Goal: Task Accomplishment & Management: Manage account settings

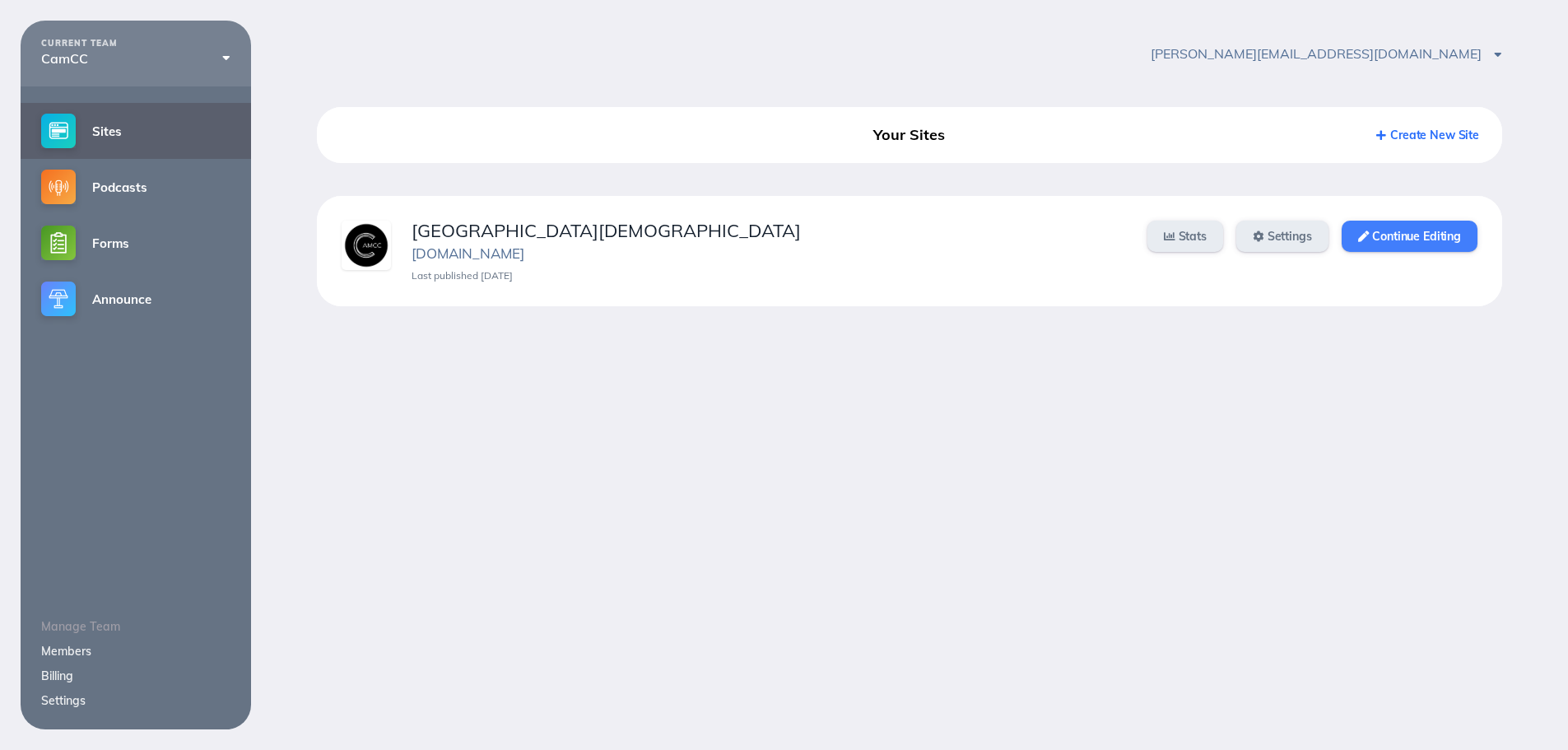
click at [1425, 239] on link "Continue Editing" at bounding box center [1410, 236] width 136 height 32
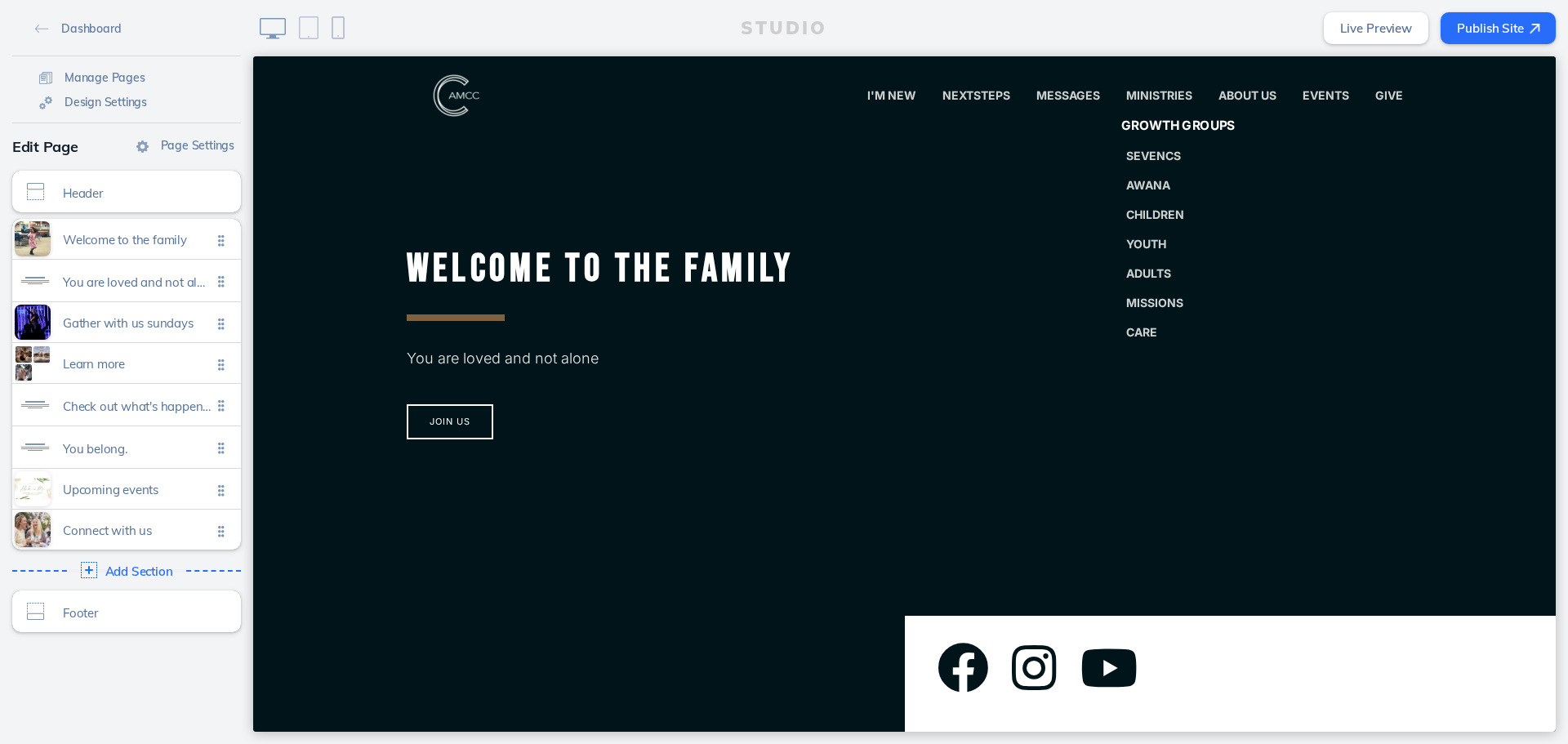
click at [1162, 125] on span "Growth Groups" at bounding box center [1178, 126] width 114 height 15
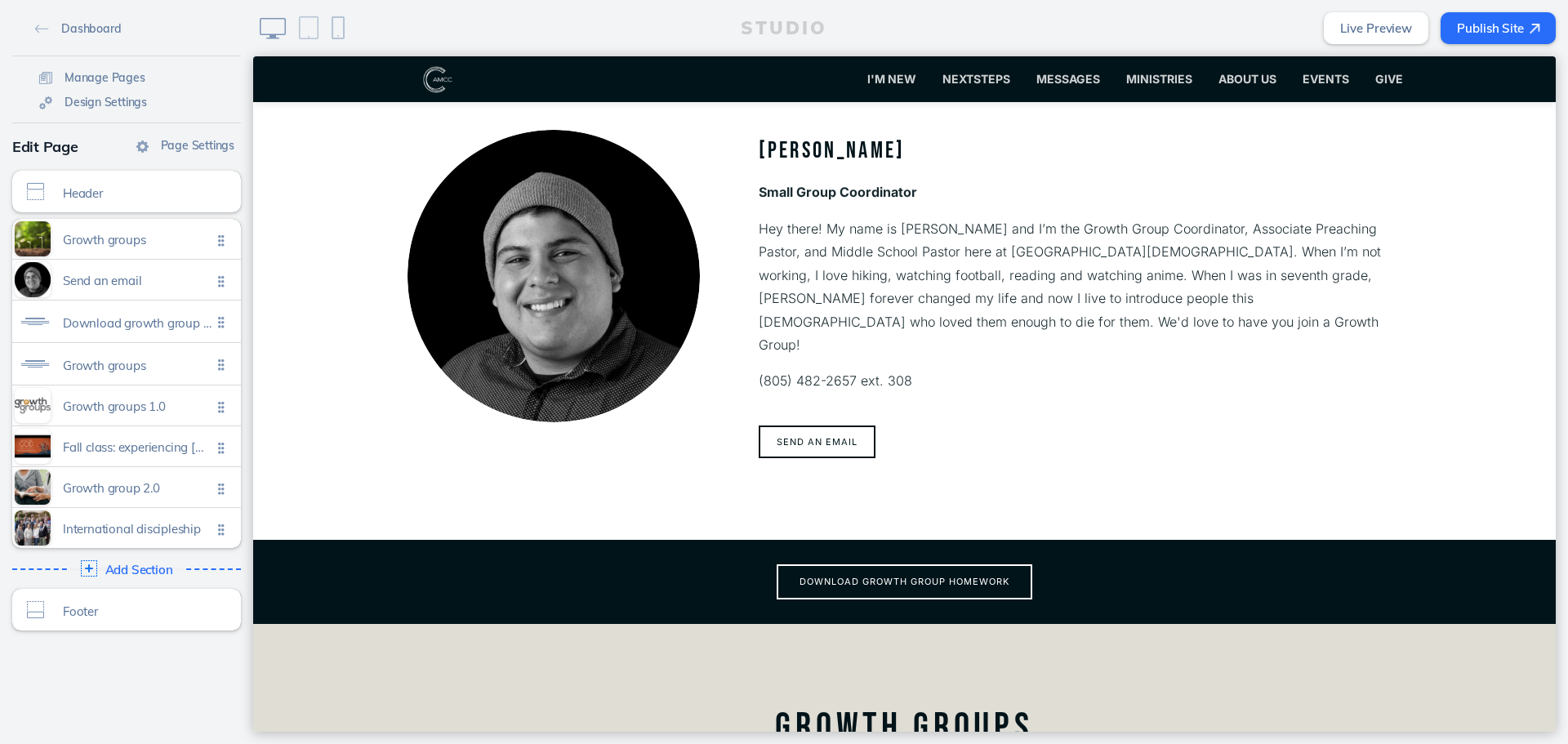
scroll to position [572, 0]
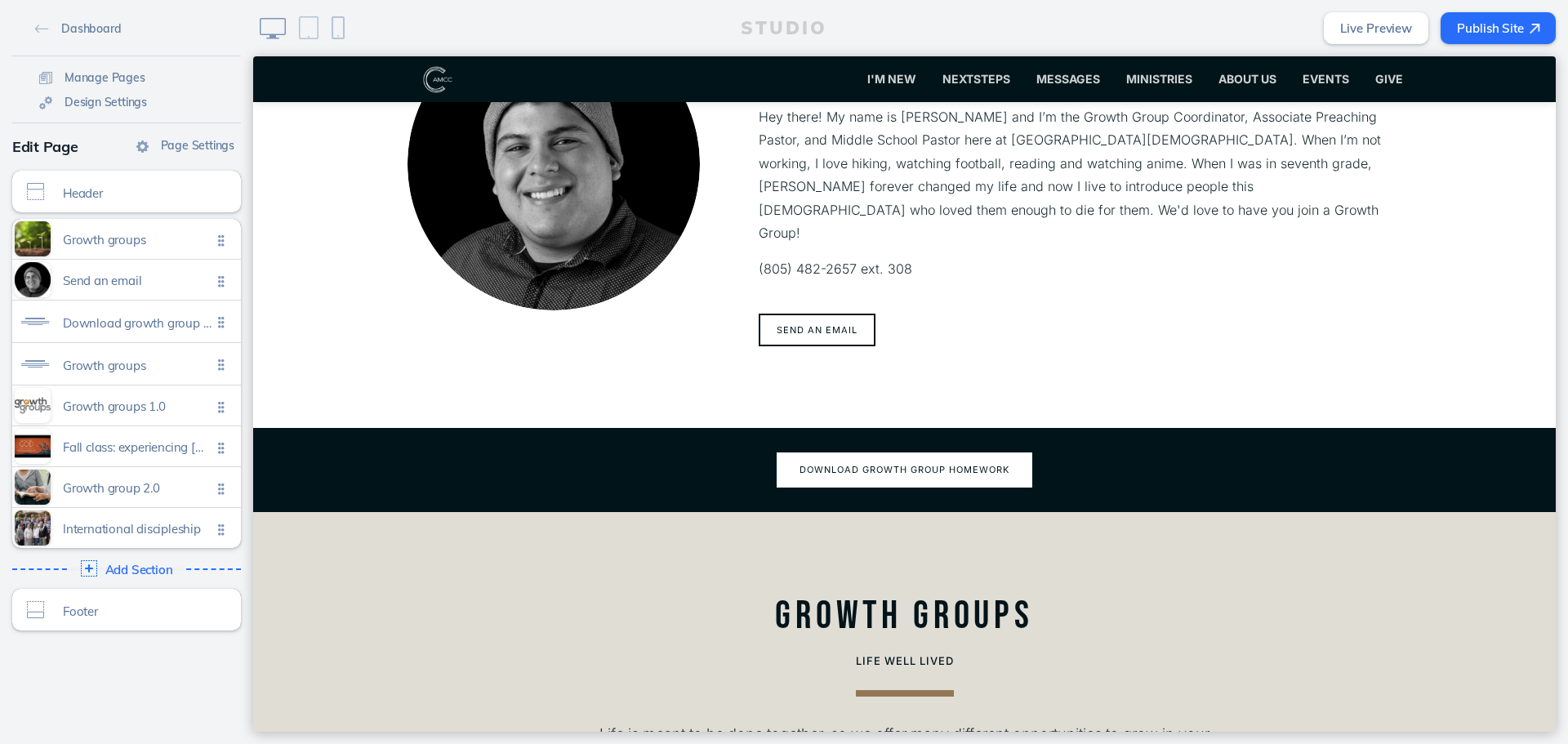
click at [974, 452] on button "Download growth group homework" at bounding box center [904, 469] width 255 height 35
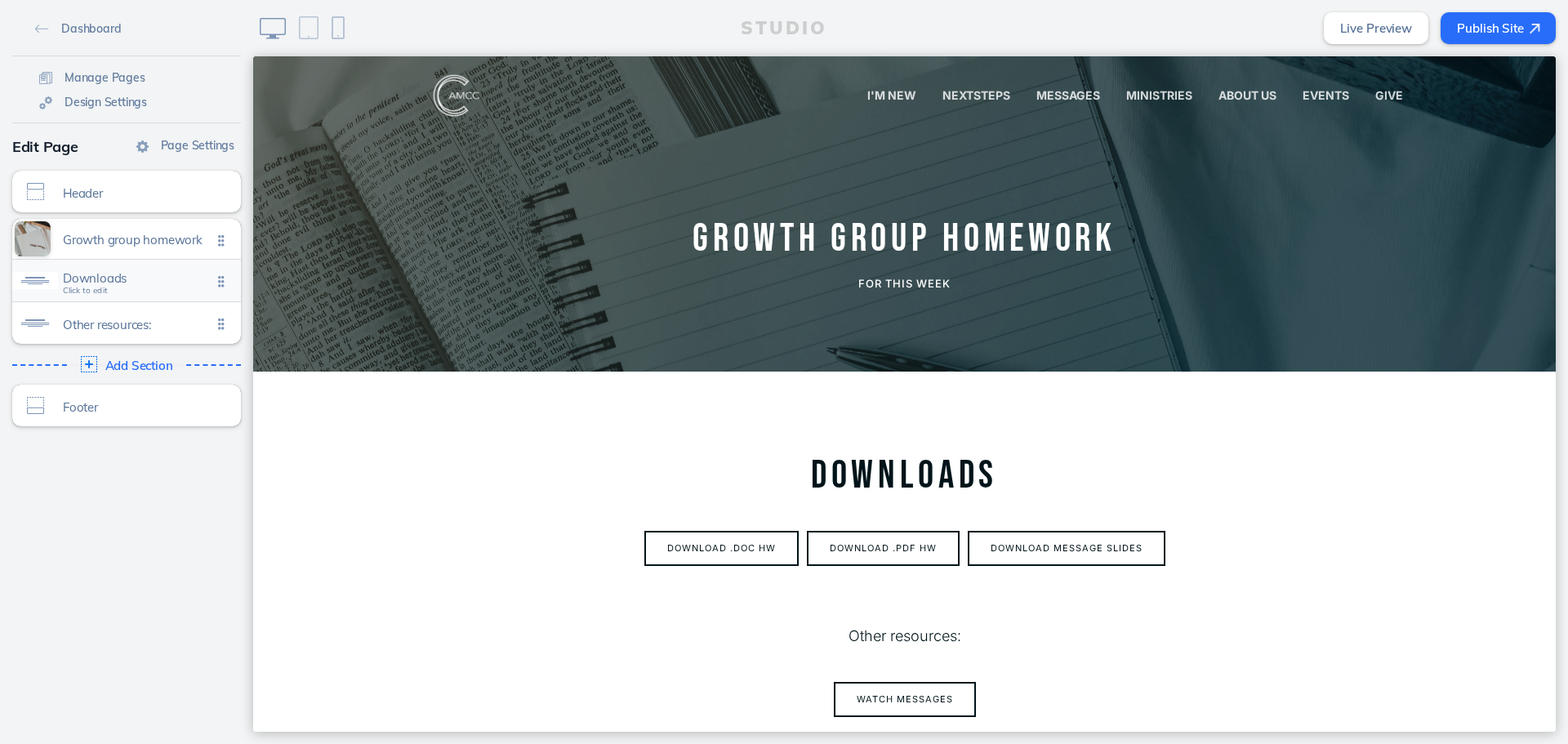
click at [119, 271] on div "Downloads Click to edit" at bounding box center [126, 280] width 229 height 42
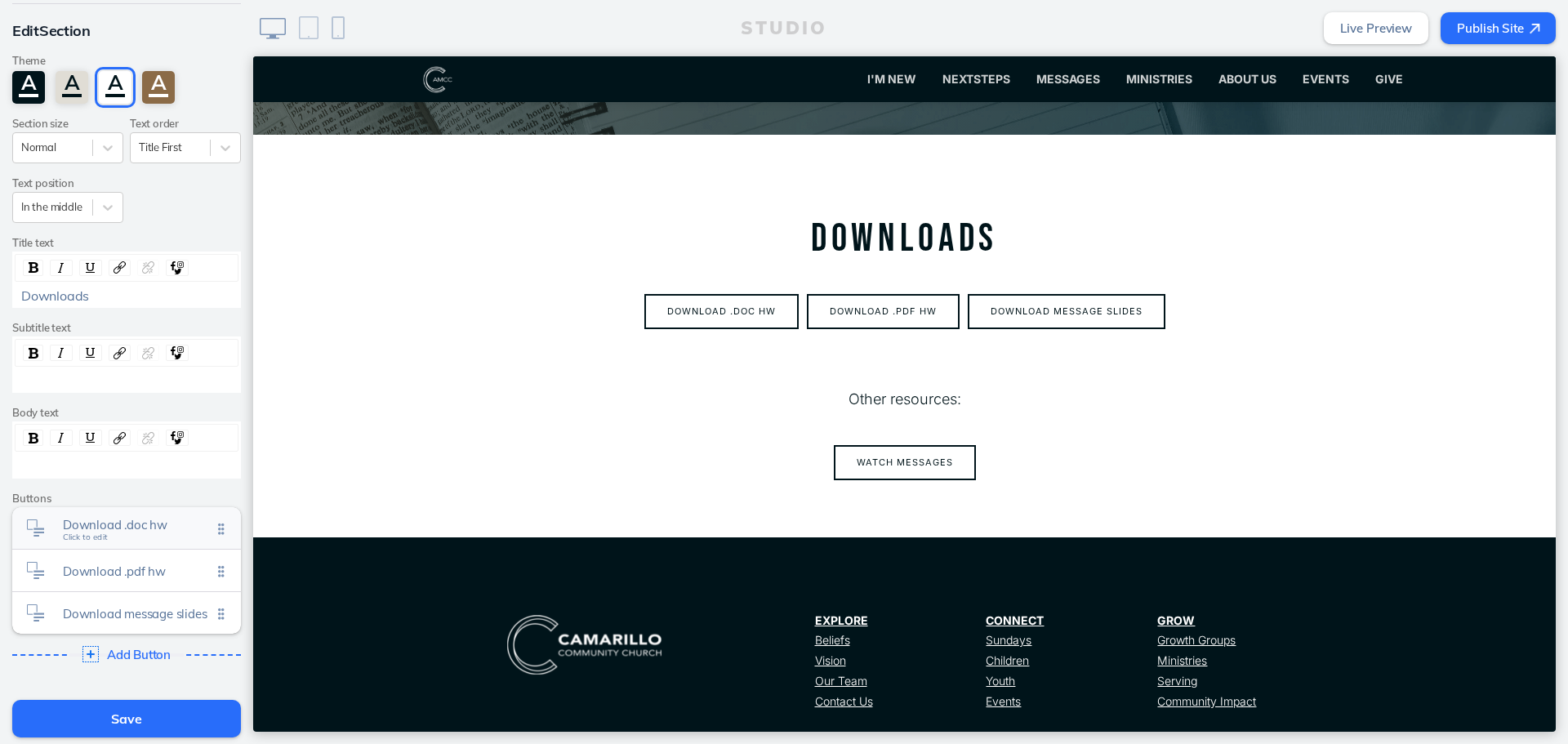
scroll to position [82, 0]
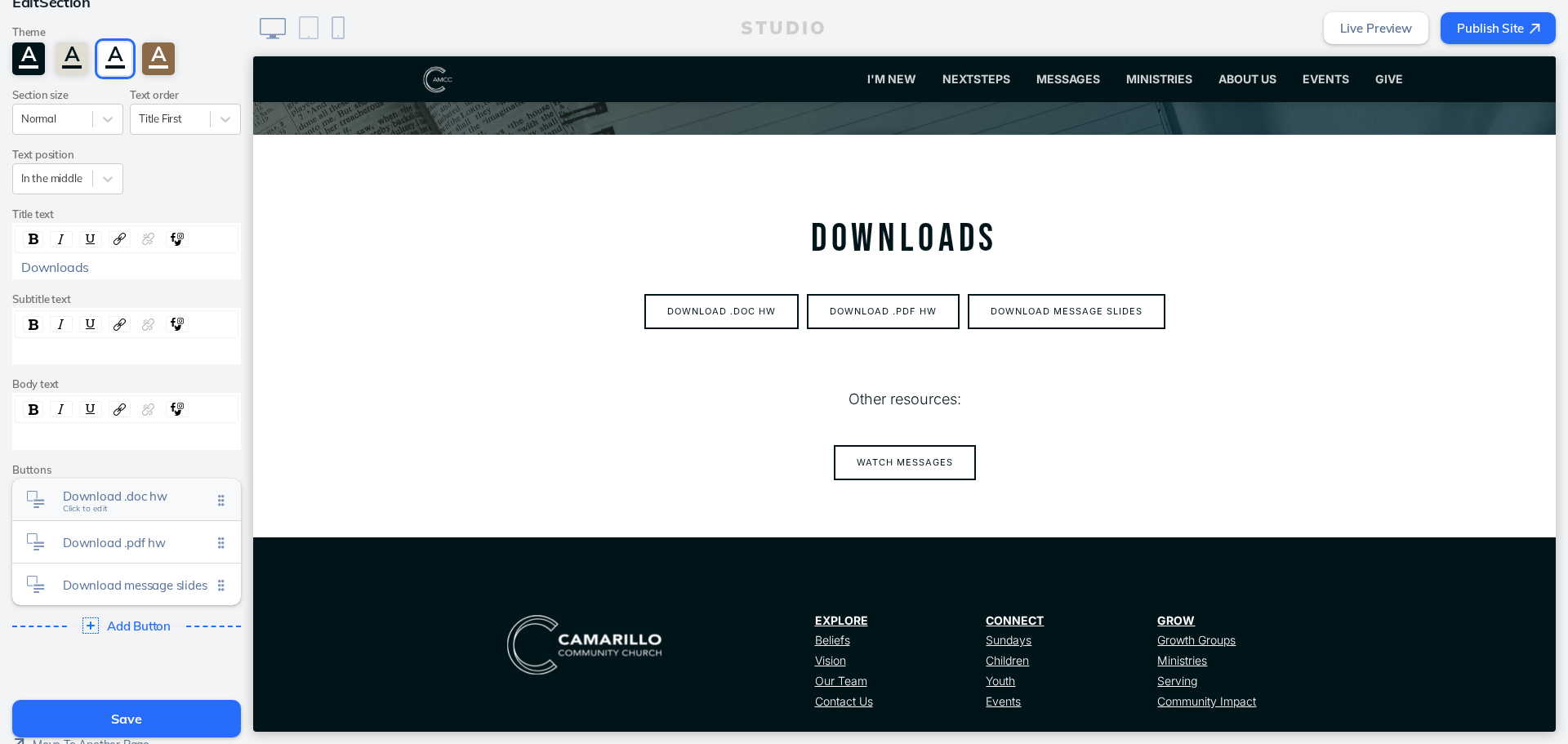
click at [119, 501] on span "Download .doc hw" at bounding box center [137, 496] width 149 height 14
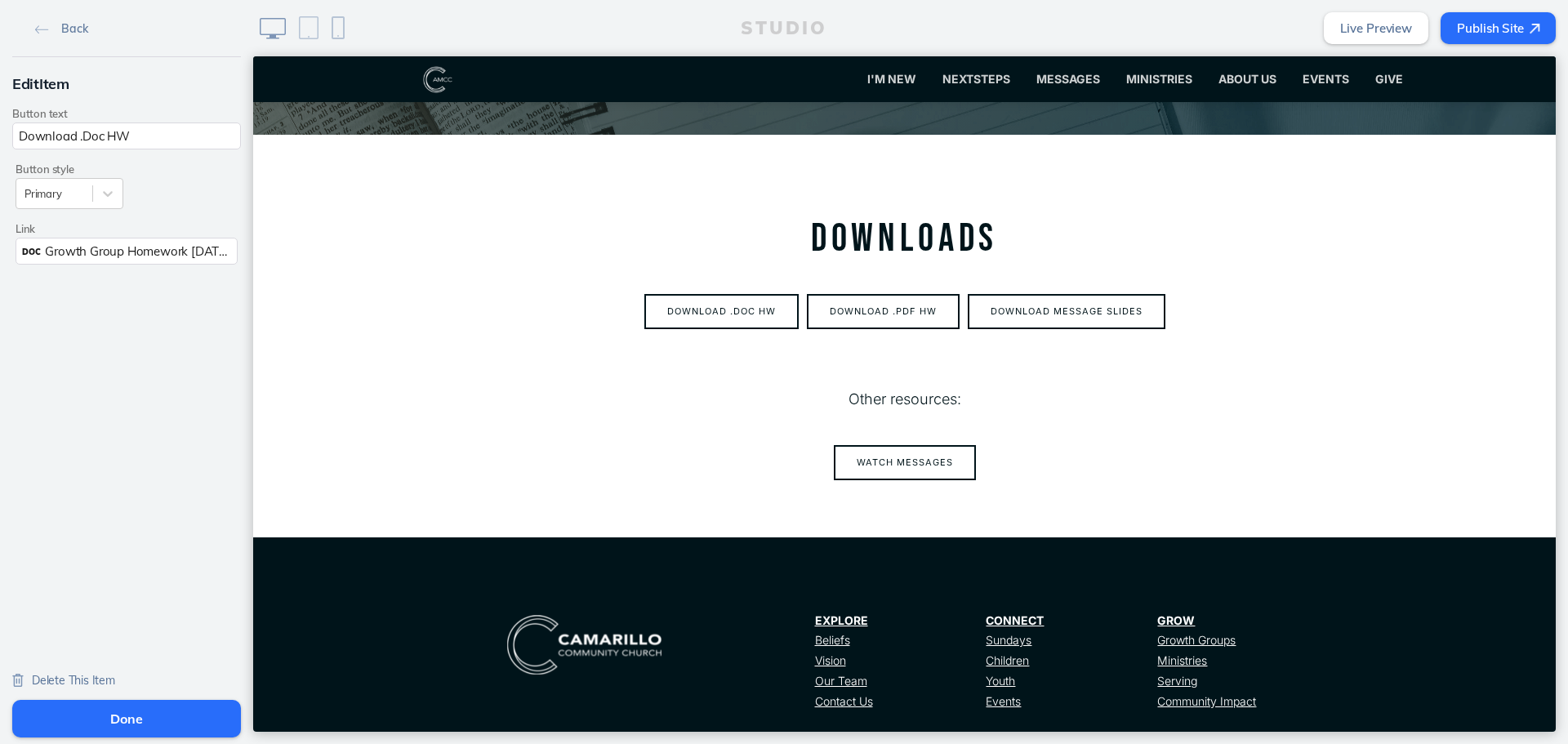
click at [164, 257] on span "Growth Group Homework [DATE].docx" at bounding box center [151, 251] width 213 height 15
click at [201, 290] on button "Add File" at bounding box center [199, 289] width 50 height 20
click at [883, 302] on button "Download .PDF HW" at bounding box center [883, 312] width 153 height 35
click at [204, 709] on button "Done" at bounding box center [126, 719] width 229 height 38
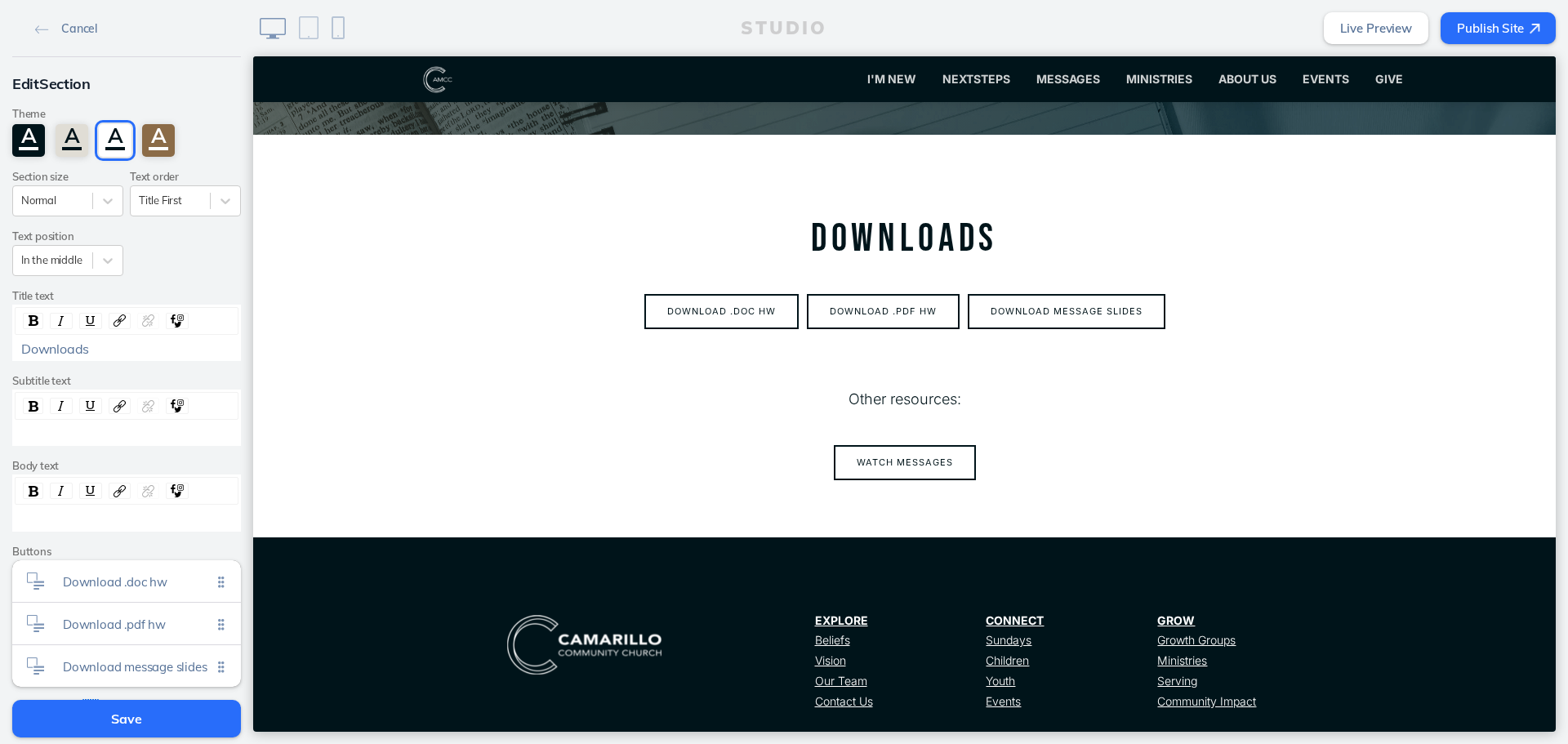
click at [204, 709] on button "Save" at bounding box center [126, 719] width 229 height 38
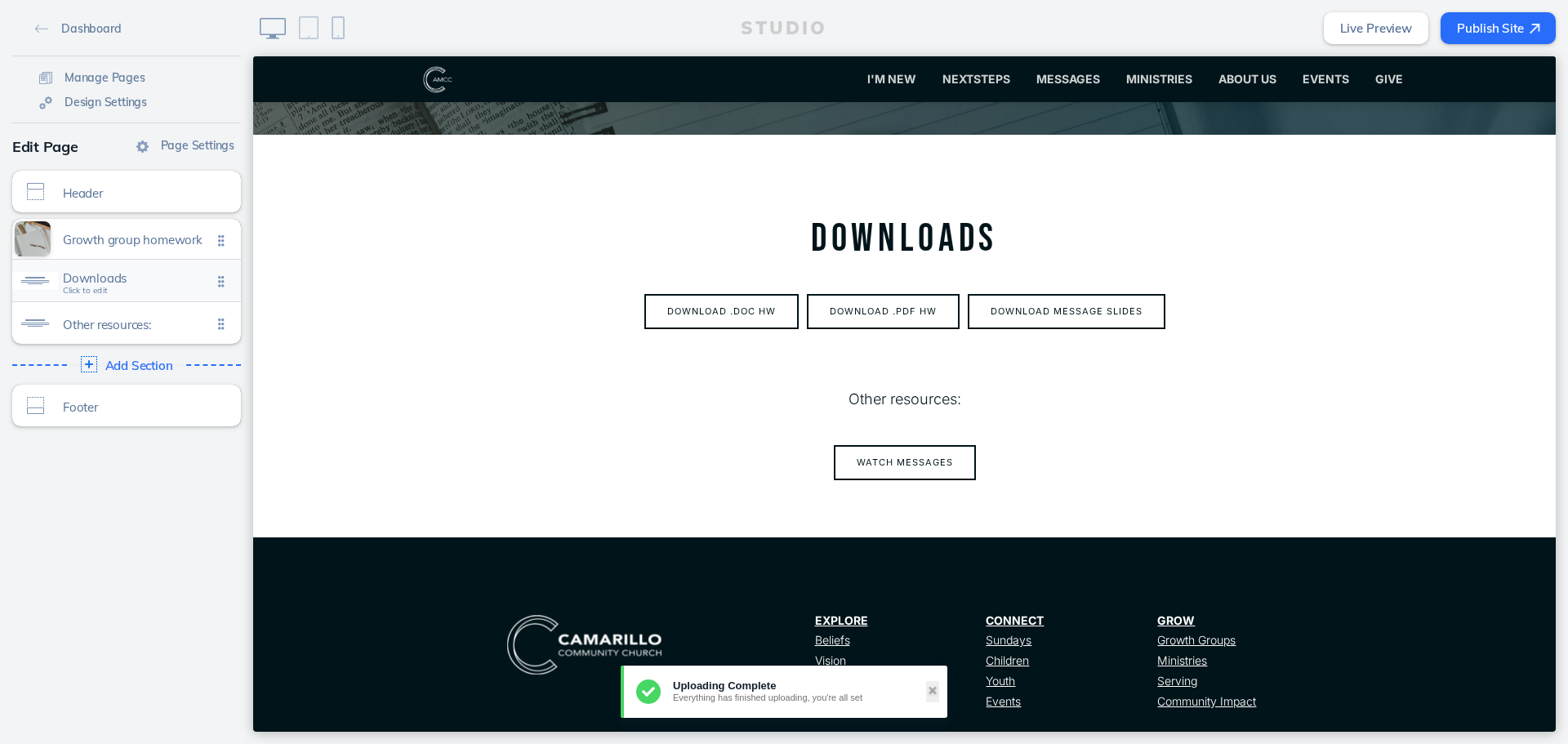
click at [157, 288] on span "Downloads Click to edit" at bounding box center [137, 282] width 149 height 14
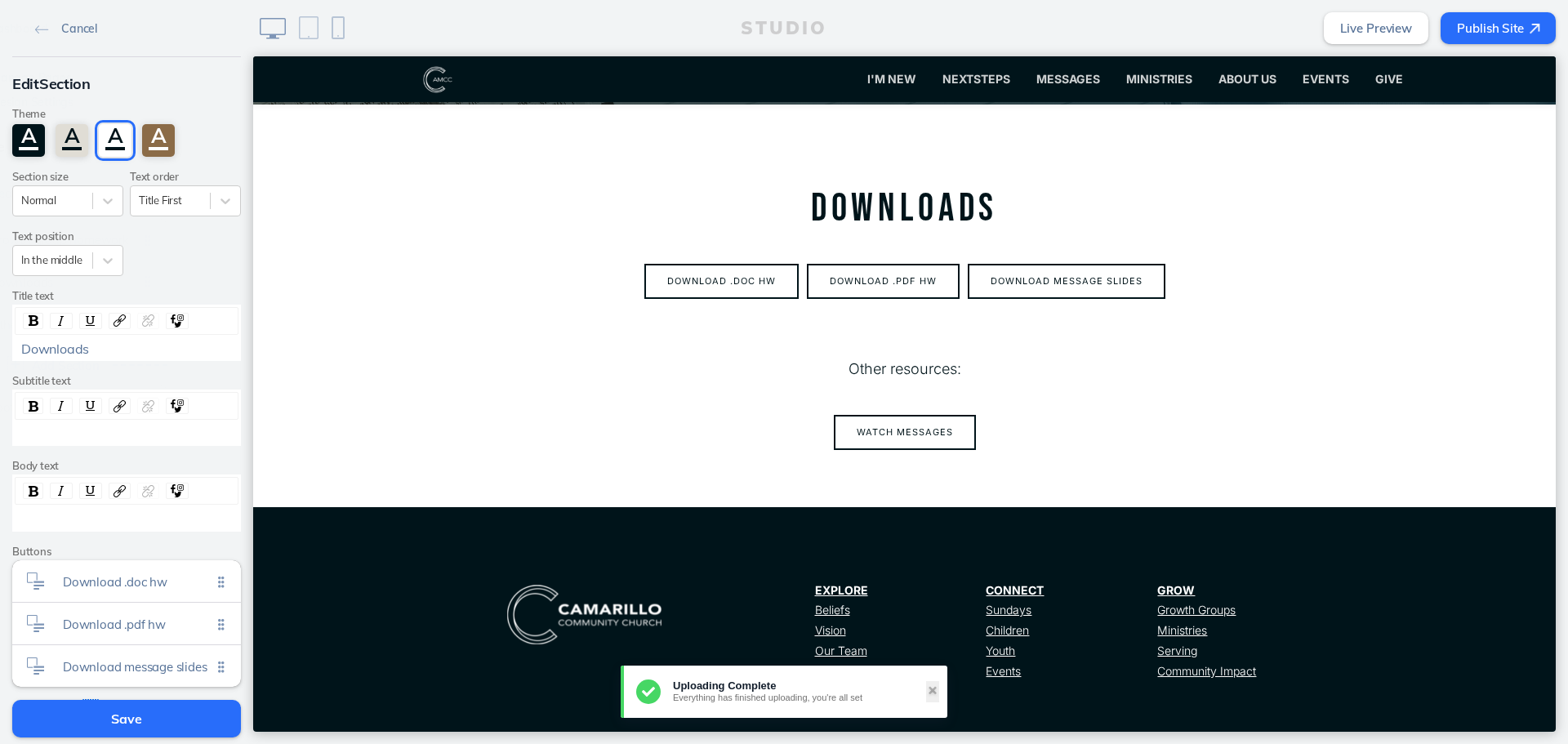
scroll to position [270, 0]
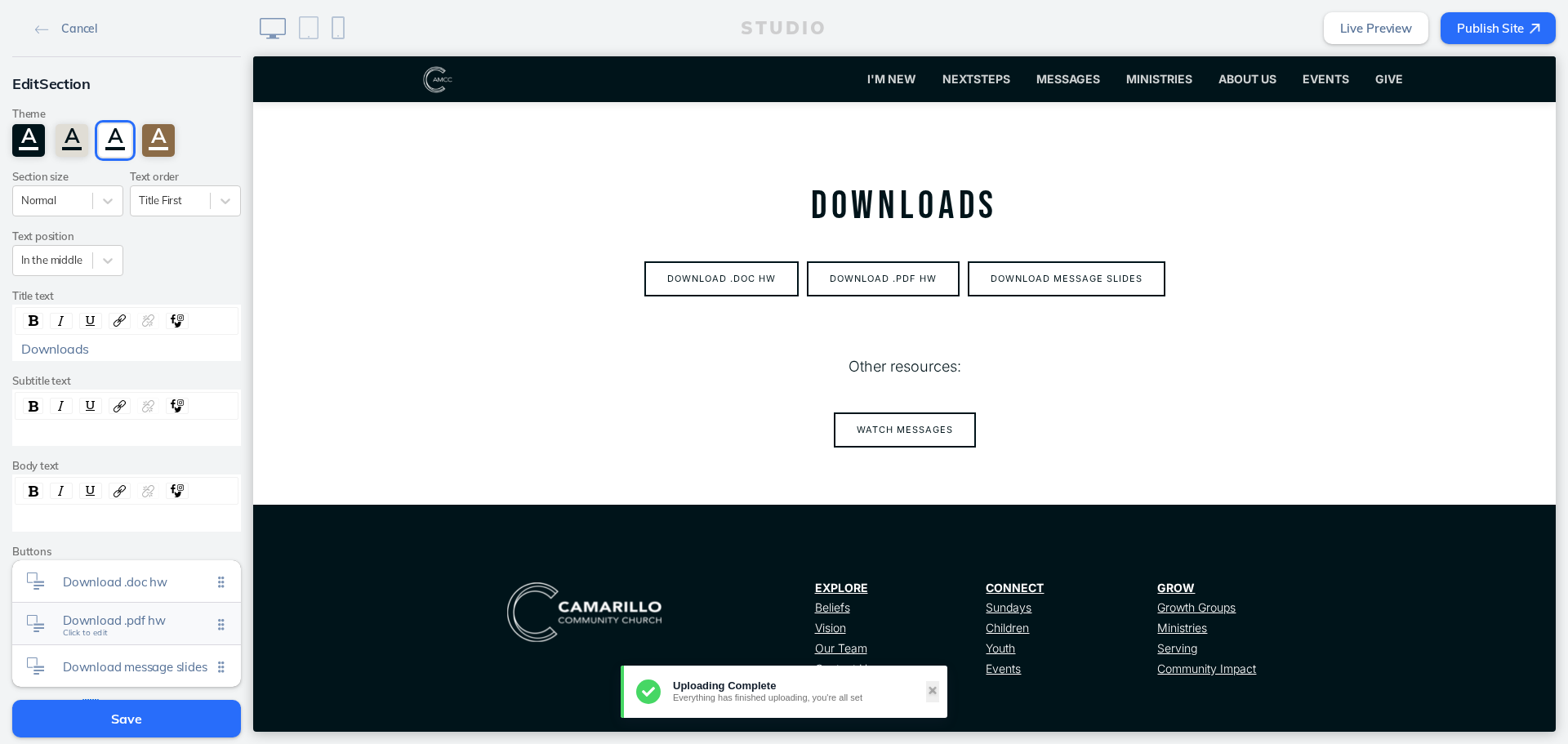
click at [127, 639] on div "Download .pdf hw Click to edit" at bounding box center [126, 624] width 229 height 42
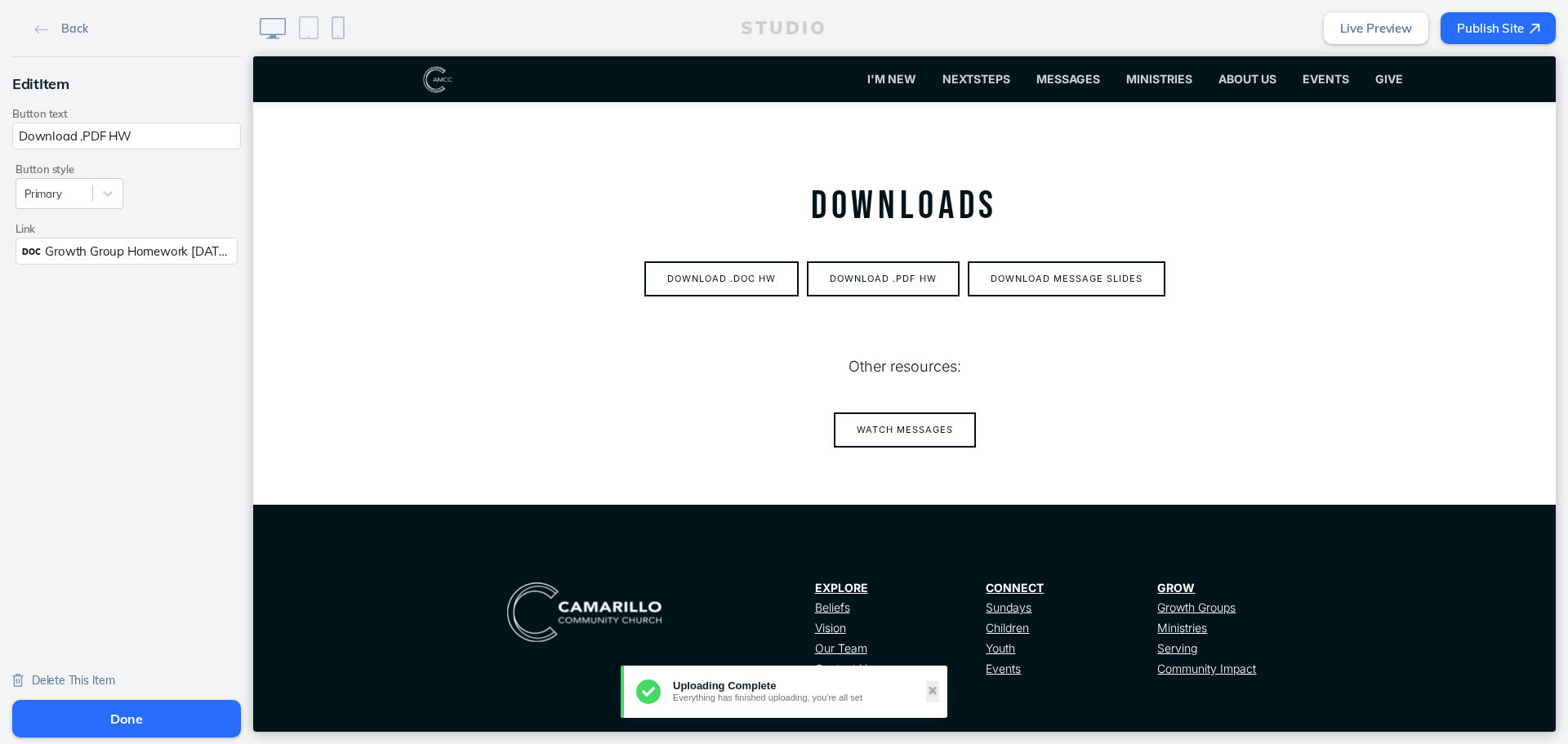
click at [156, 240] on div "DOC Growth Group Homework [DATE].pdf" at bounding box center [126, 251] width 222 height 27
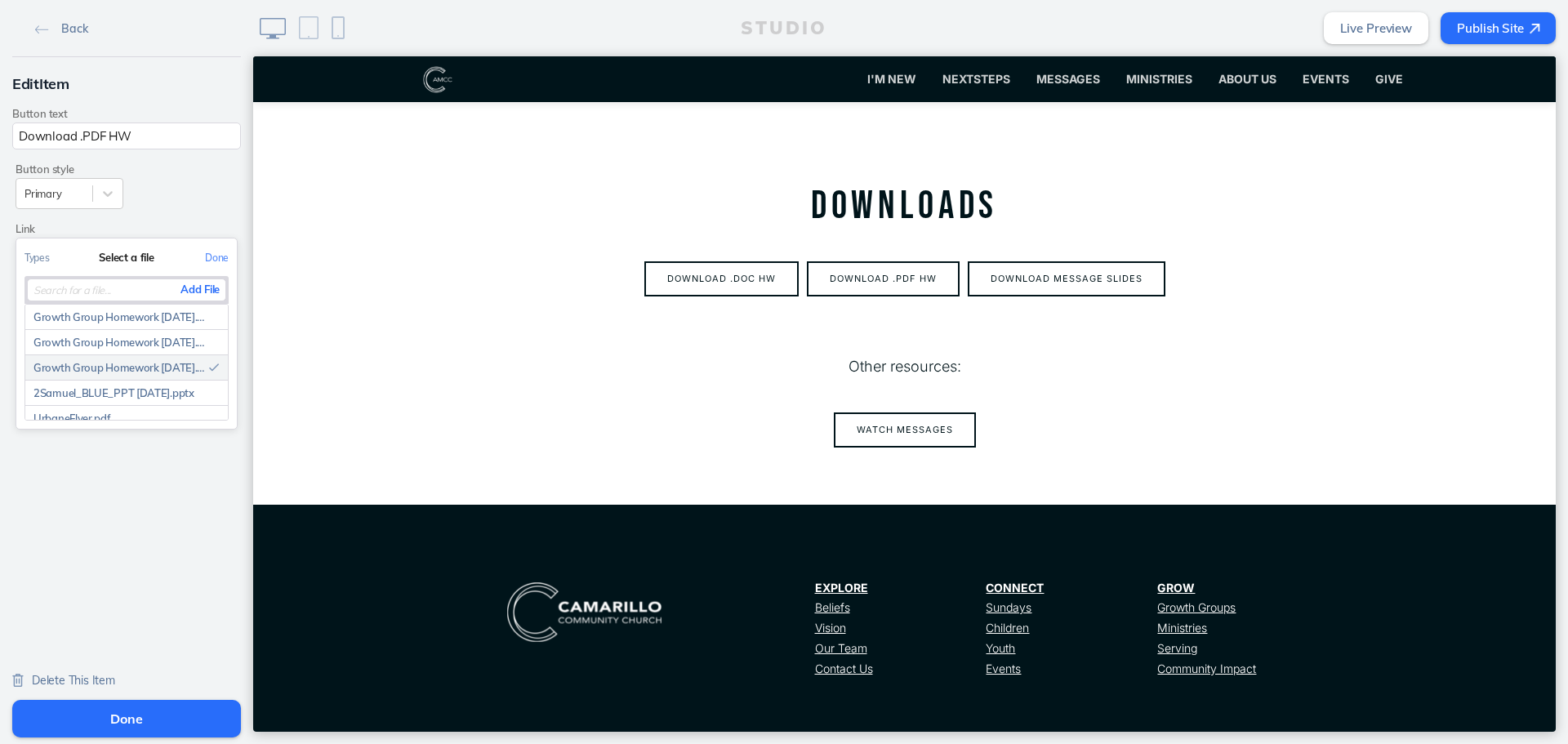
click at [204, 278] on input "text" at bounding box center [126, 290] width 199 height 23
click at [203, 289] on button "Add File" at bounding box center [199, 289] width 50 height 20
click at [186, 697] on div "Done" at bounding box center [126, 720] width 254 height 49
click at [186, 716] on button "Done" at bounding box center [126, 719] width 229 height 38
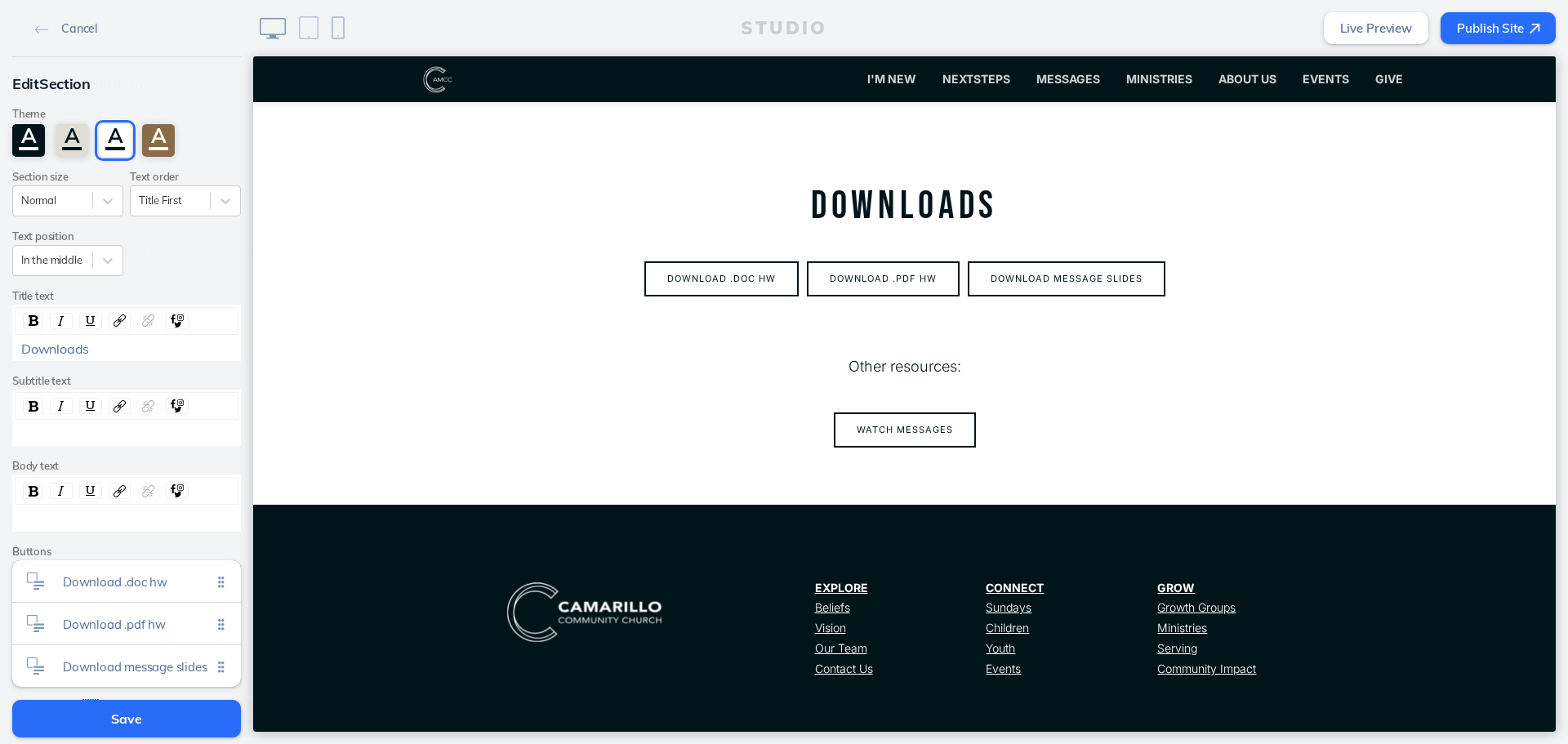
click at [186, 730] on button "Save" at bounding box center [126, 719] width 229 height 38
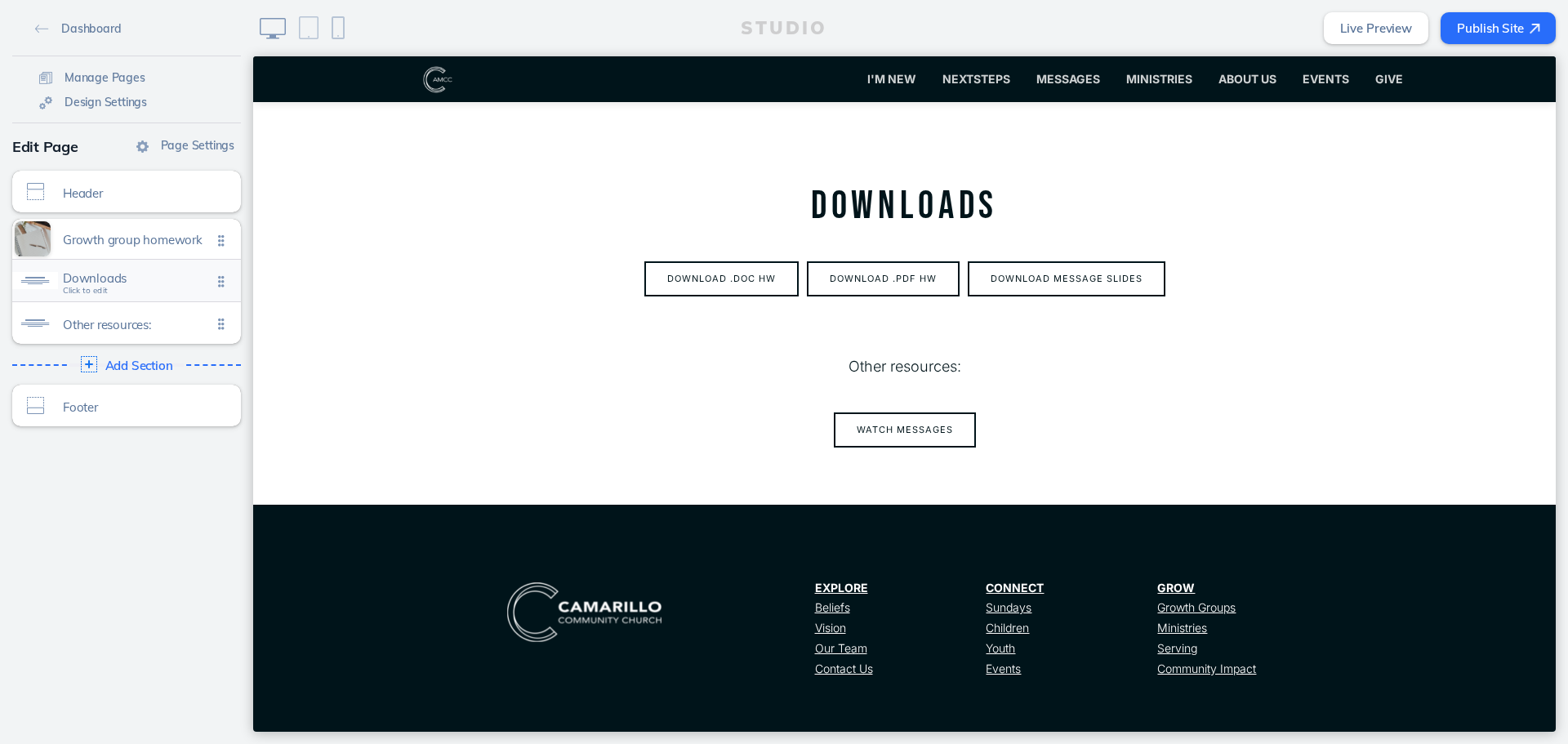
click at [130, 290] on div "Downloads Click to edit" at bounding box center [126, 280] width 229 height 42
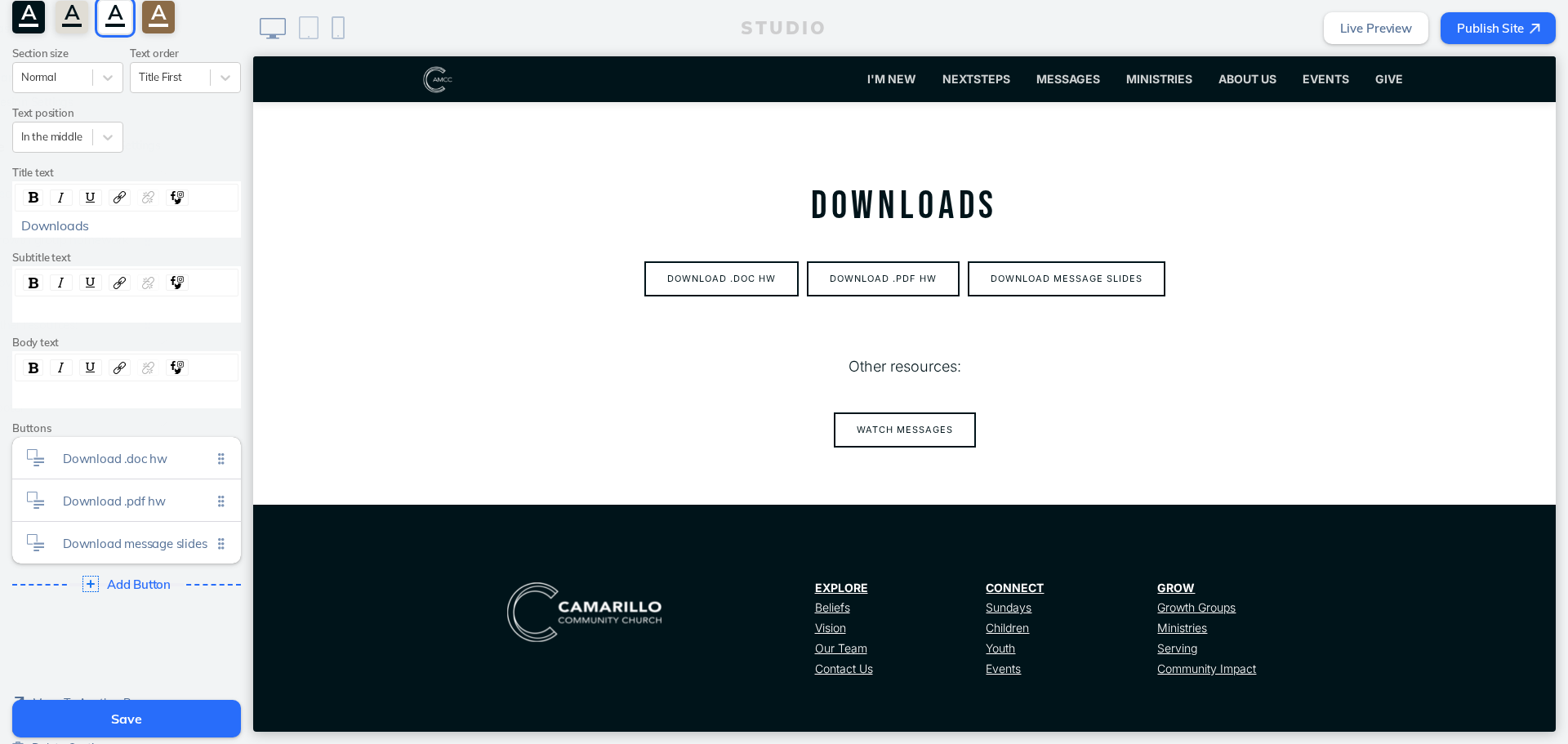
scroll to position [191, 0]
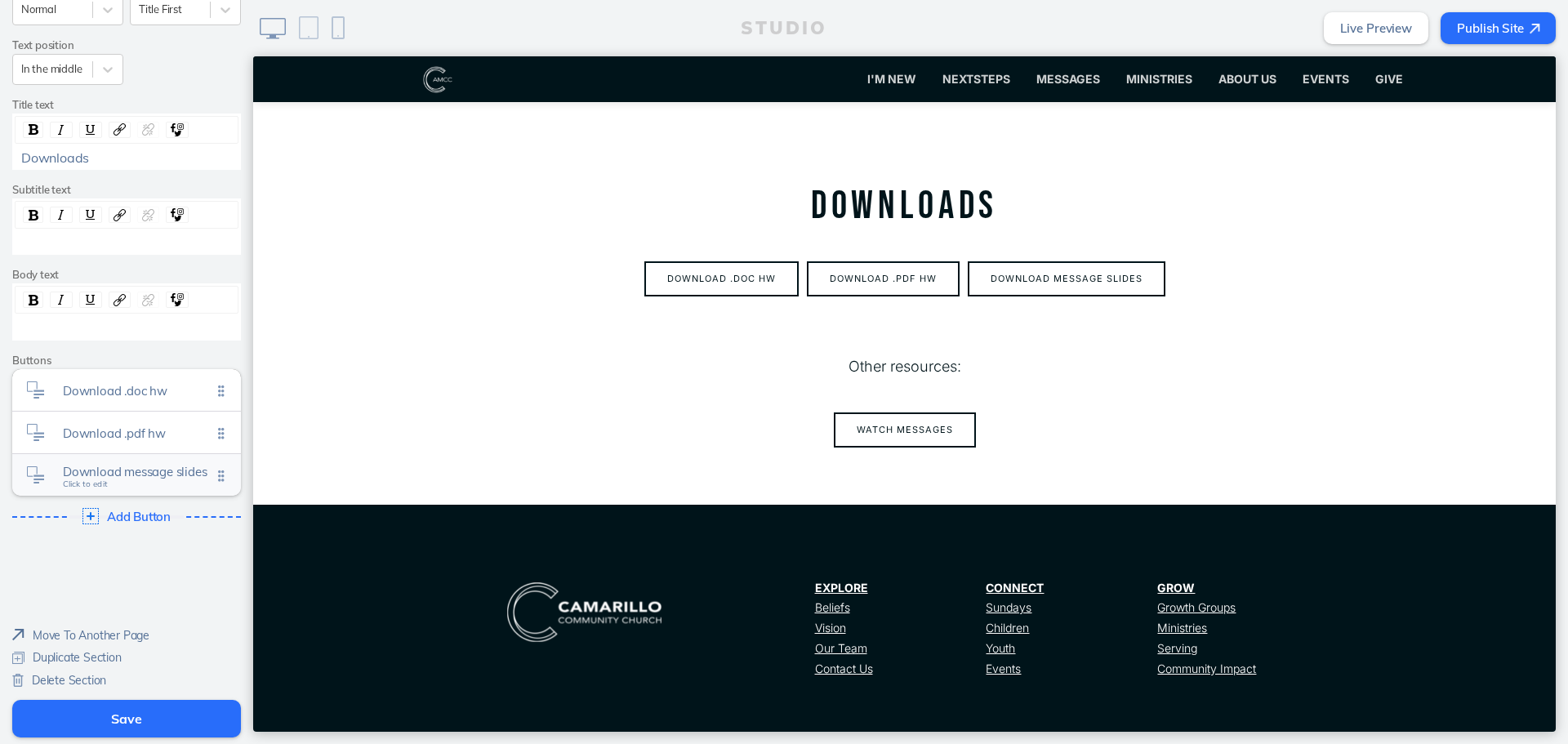
click at [163, 480] on span "Download message slides Click to edit" at bounding box center [137, 476] width 149 height 14
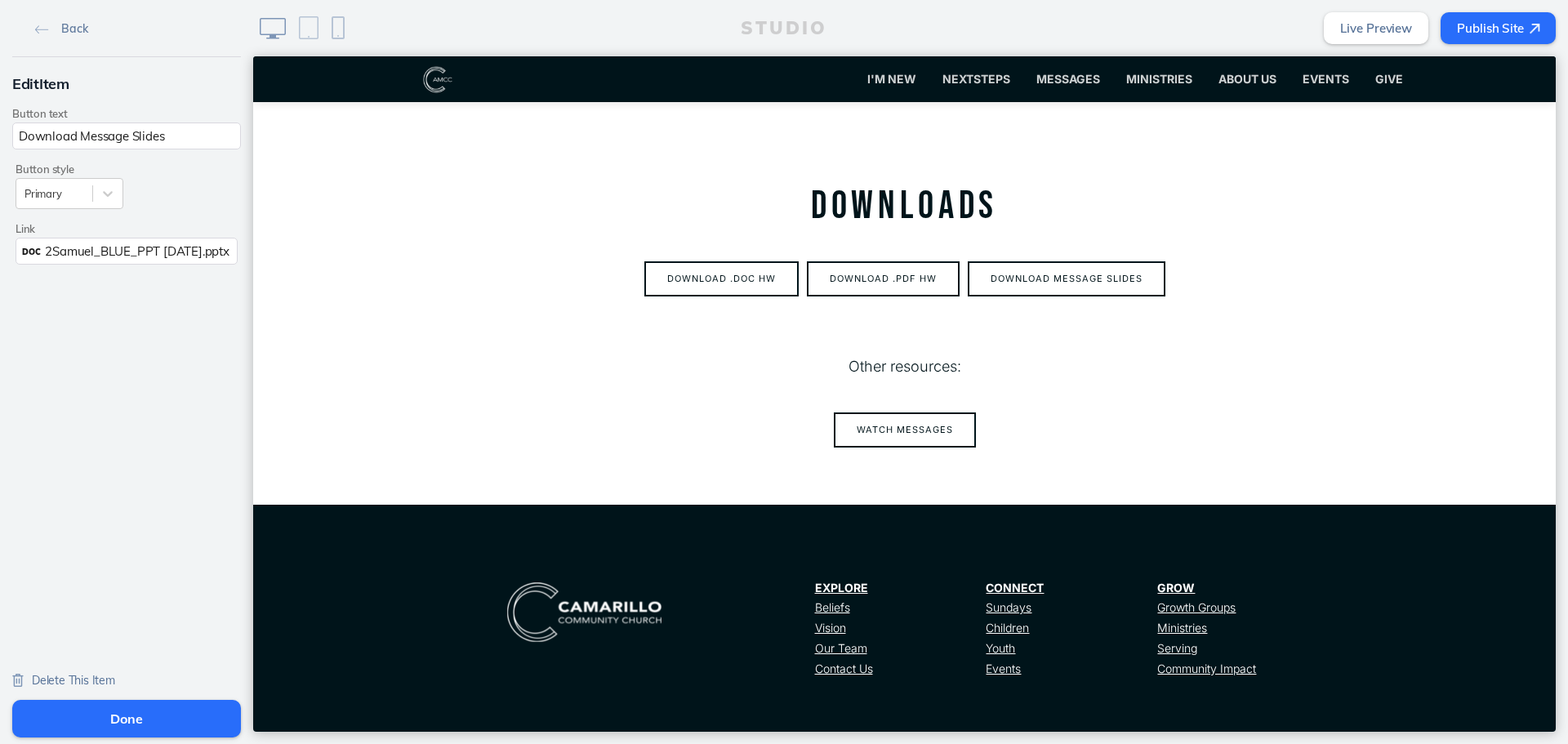
click at [207, 256] on span "2Samuel_BLUE_PPT [DATE].pptx" at bounding box center [136, 251] width 183 height 15
click at [208, 288] on button "Add File" at bounding box center [199, 289] width 50 height 20
click at [160, 722] on button "Done" at bounding box center [126, 719] width 229 height 38
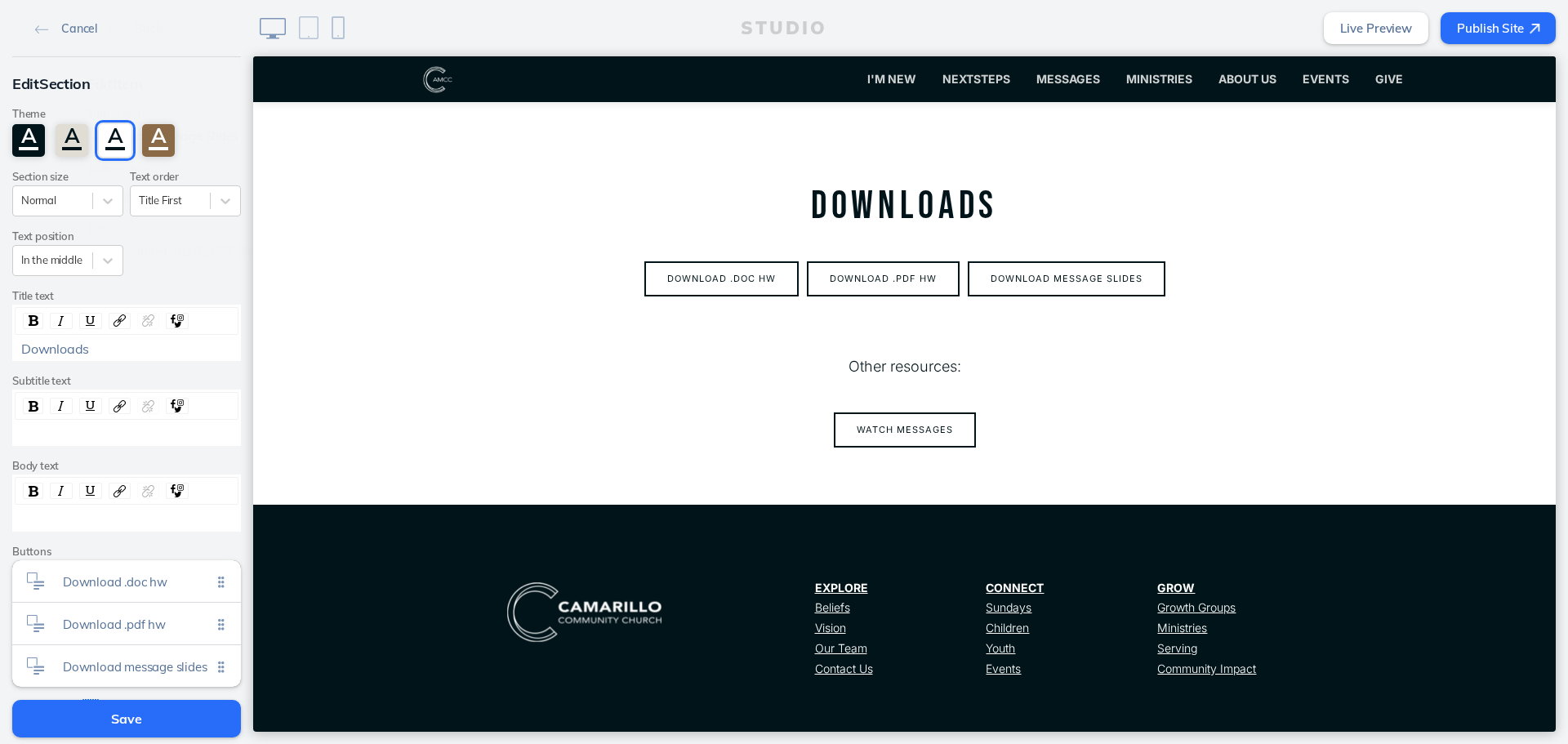
click at [160, 722] on button "Save" at bounding box center [126, 719] width 229 height 38
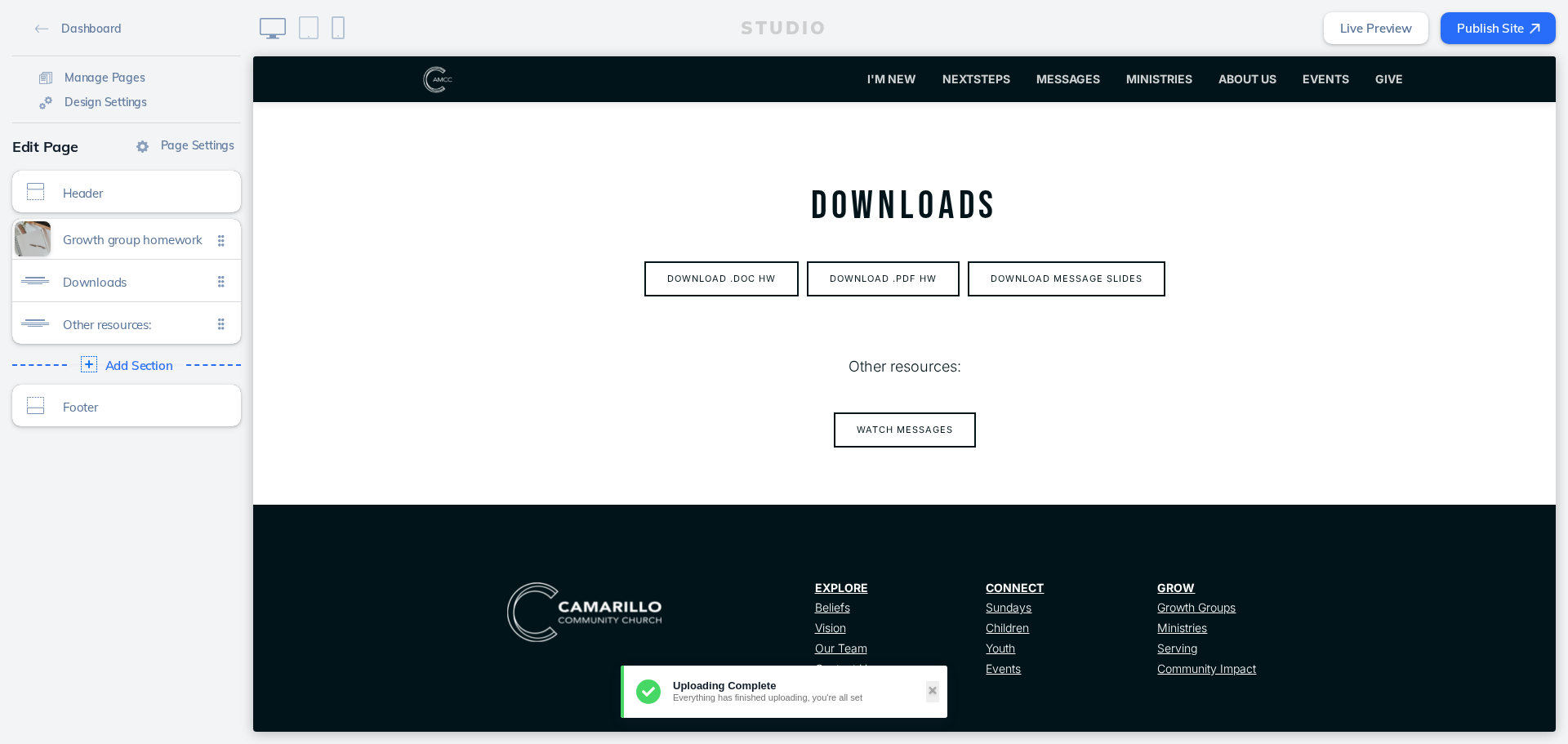
click at [1495, 44] on div "STUDIO Live Preview Publish Site" at bounding box center [911, 28] width 1314 height 56
click at [1496, 39] on button "Publish Site" at bounding box center [1498, 29] width 115 height 32
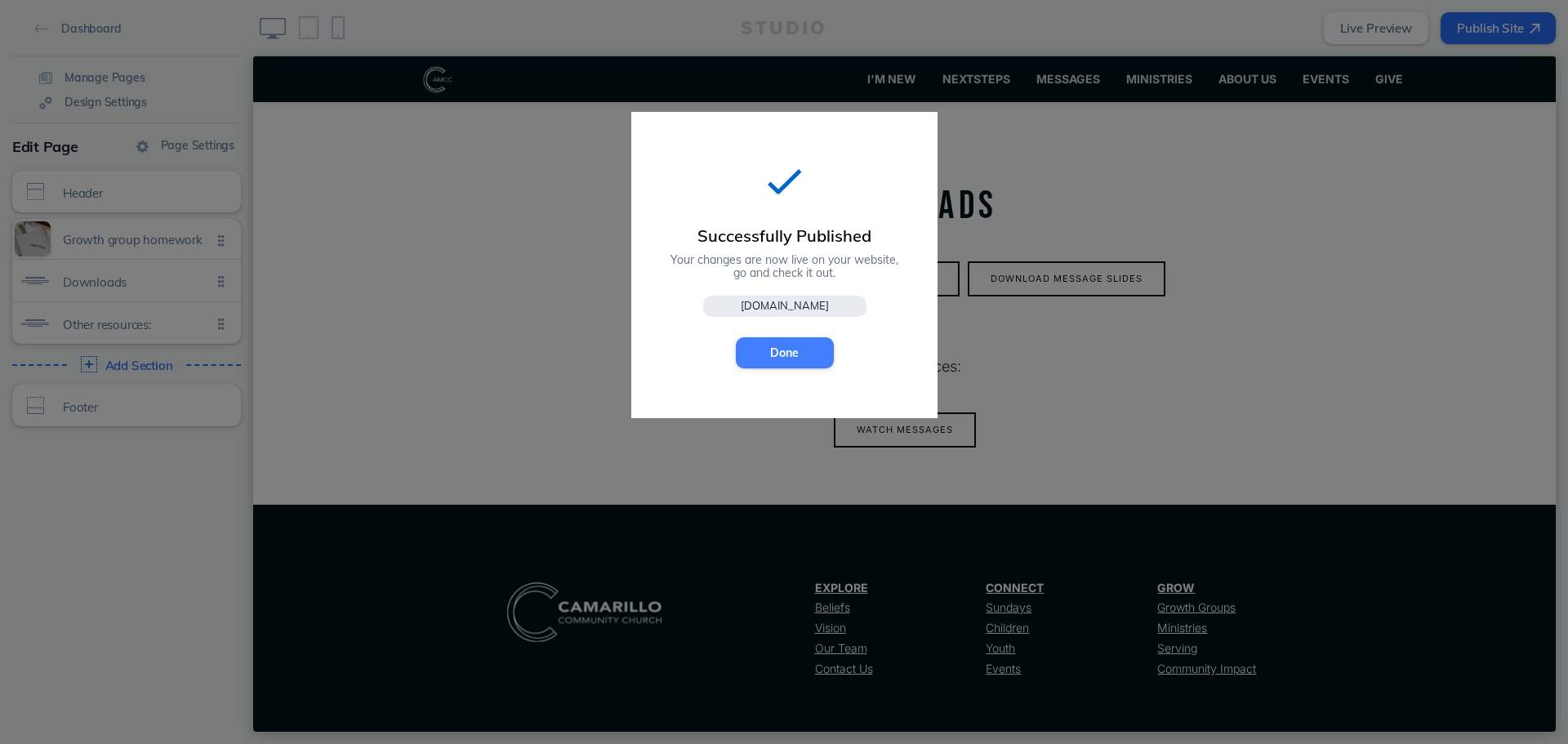
drag, startPoint x: 771, startPoint y: 364, endPoint x: 986, endPoint y: 10, distance: 414.2
click at [771, 364] on button "Done" at bounding box center [784, 353] width 98 height 31
